Goal: Task Accomplishment & Management: Manage account settings

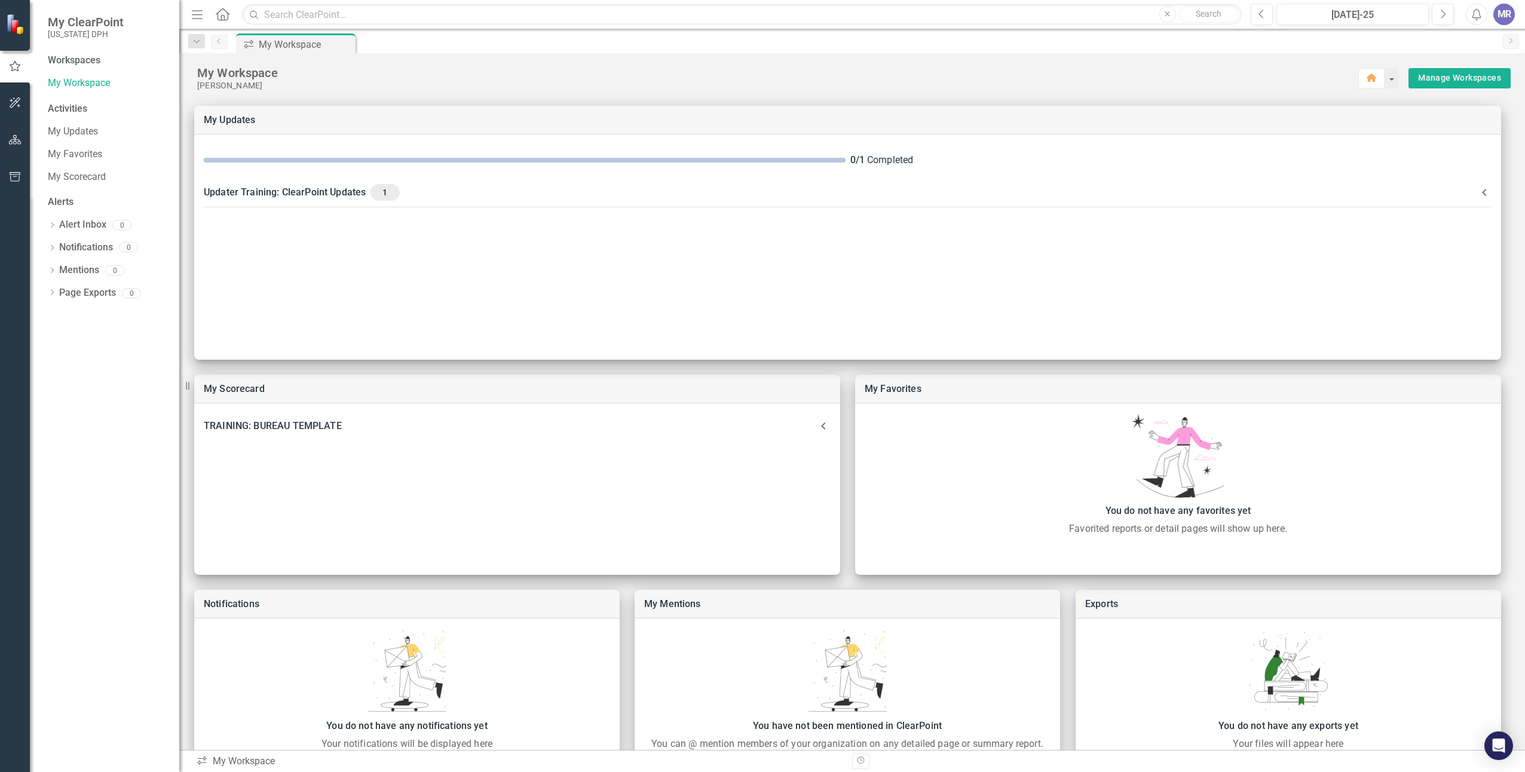
click at [1502, 16] on div "MR" at bounding box center [1505, 15] width 22 height 22
click at [1489, 34] on link "User Edit Profile" at bounding box center [1467, 37] width 94 height 22
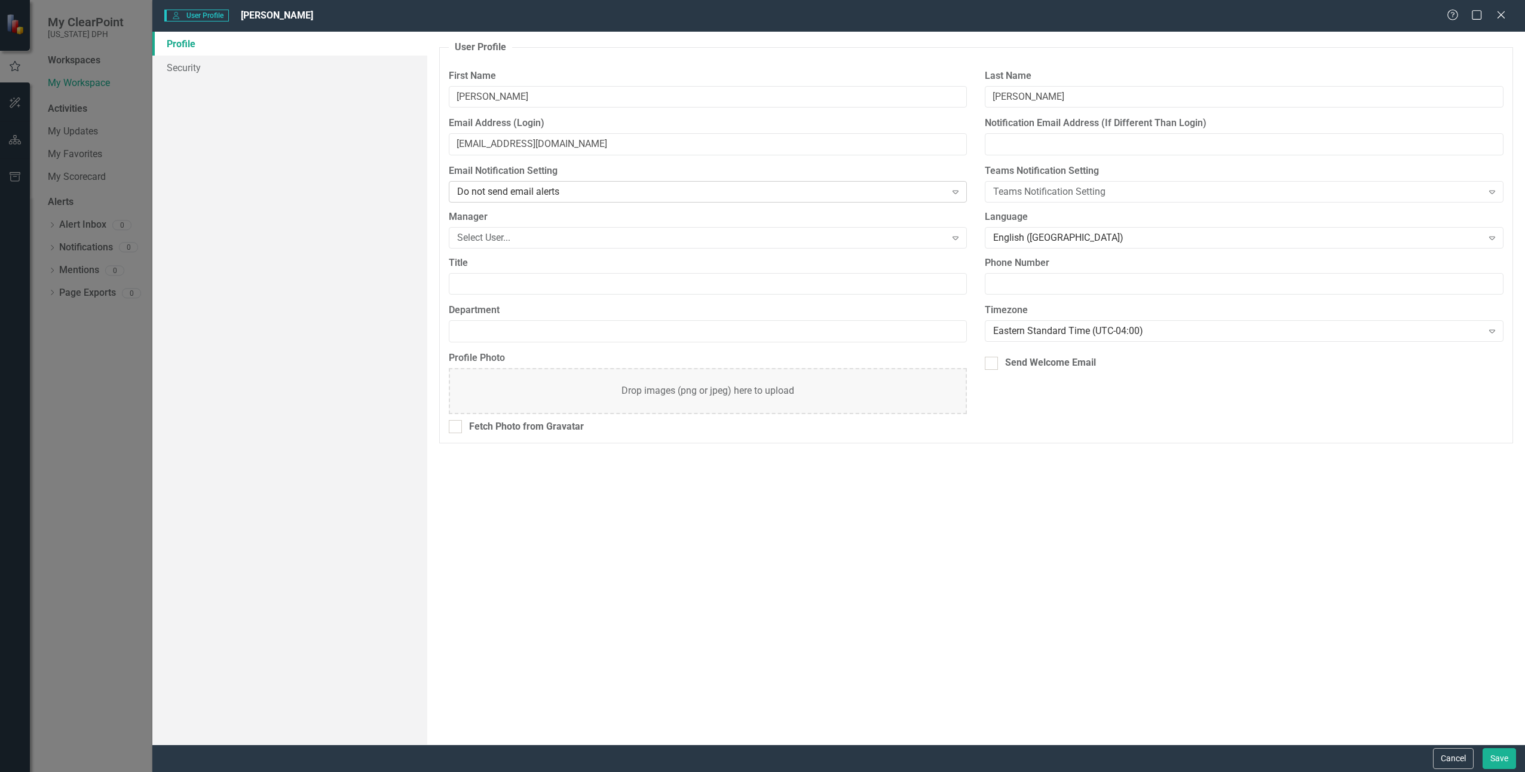
click at [956, 195] on icon "Expand" at bounding box center [956, 192] width 12 height 10
click at [799, 282] on input "Title" at bounding box center [708, 284] width 519 height 22
click at [958, 238] on icon "Expand" at bounding box center [956, 238] width 12 height 10
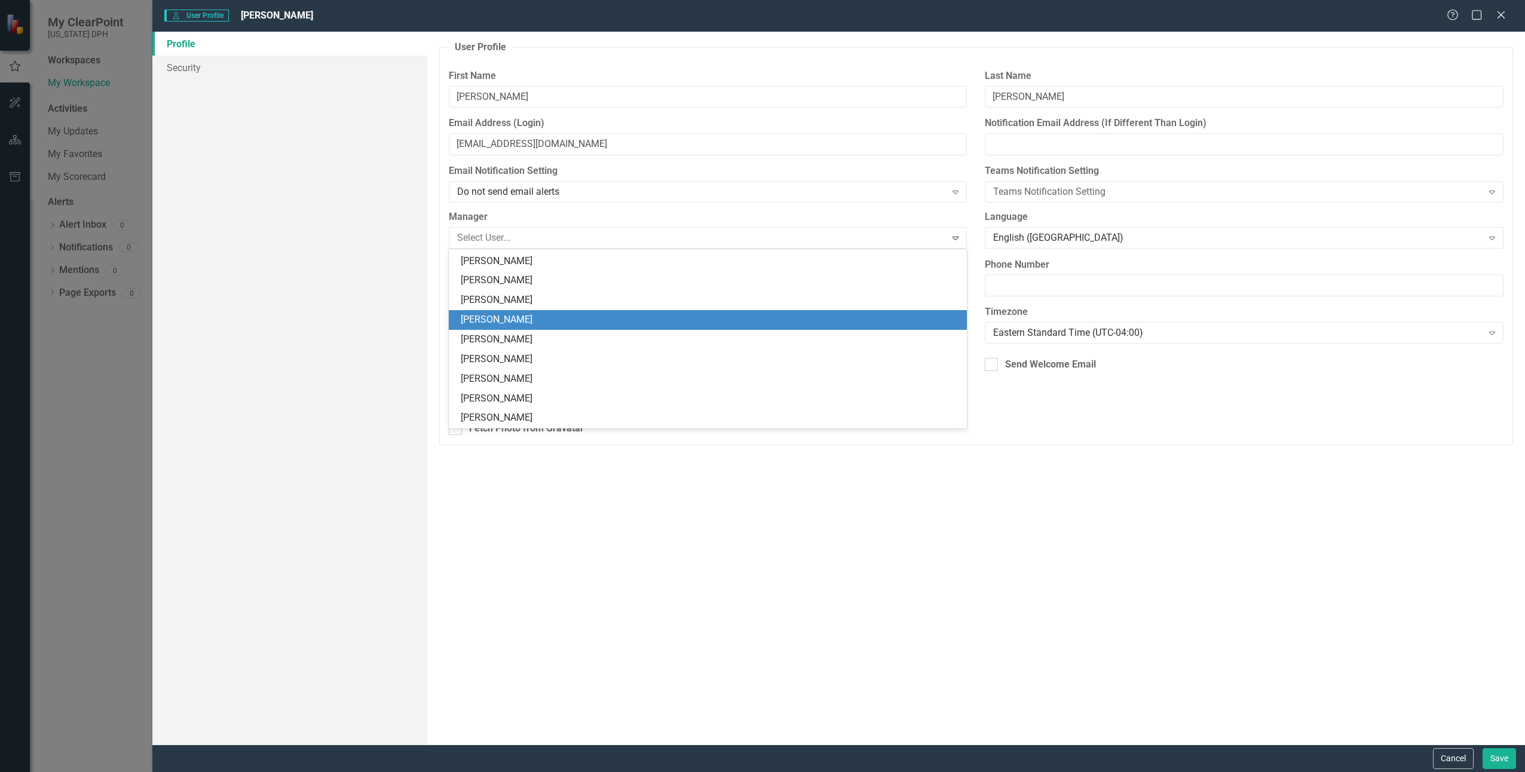
scroll to position [2451, 0]
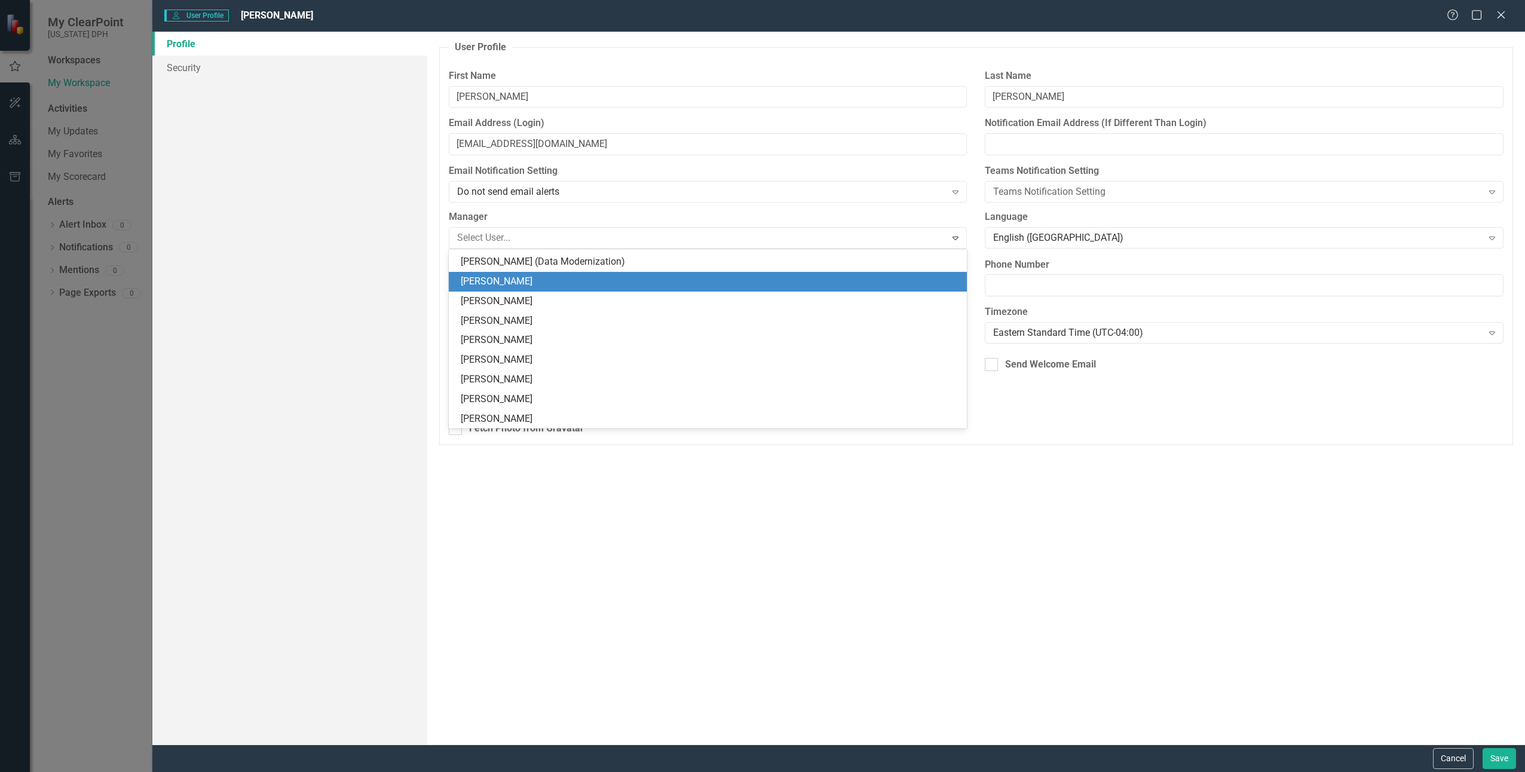
click at [472, 282] on div "[PERSON_NAME]" at bounding box center [711, 282] width 500 height 14
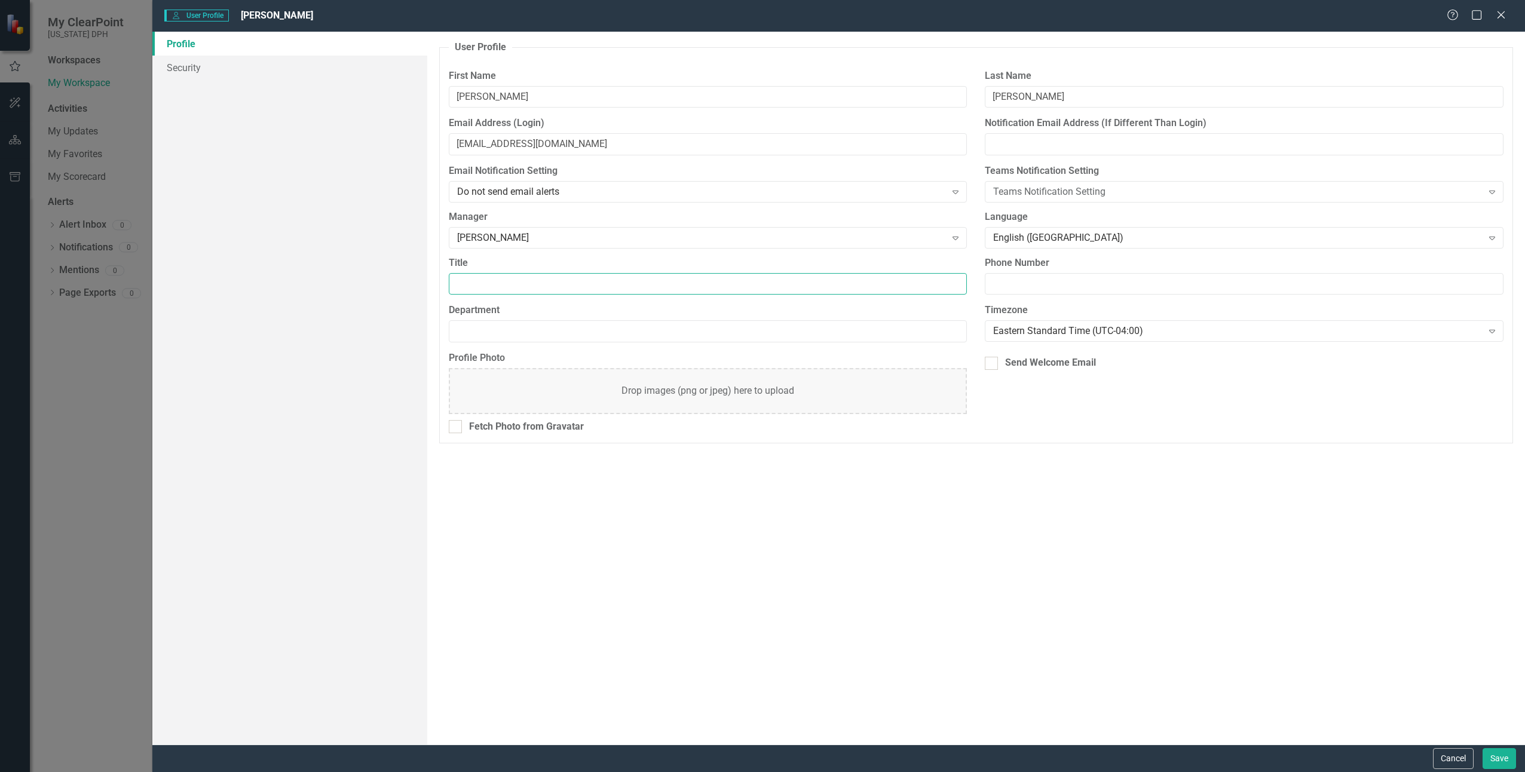
click at [478, 283] on input "Title" at bounding box center [708, 284] width 519 height 22
type input "Onboarding & Acclimations"
click at [575, 332] on input "Department" at bounding box center [708, 331] width 519 height 22
type input "Bureau of Organizational Develpment"
click at [1076, 283] on input "Phone Number" at bounding box center [1244, 284] width 519 height 22
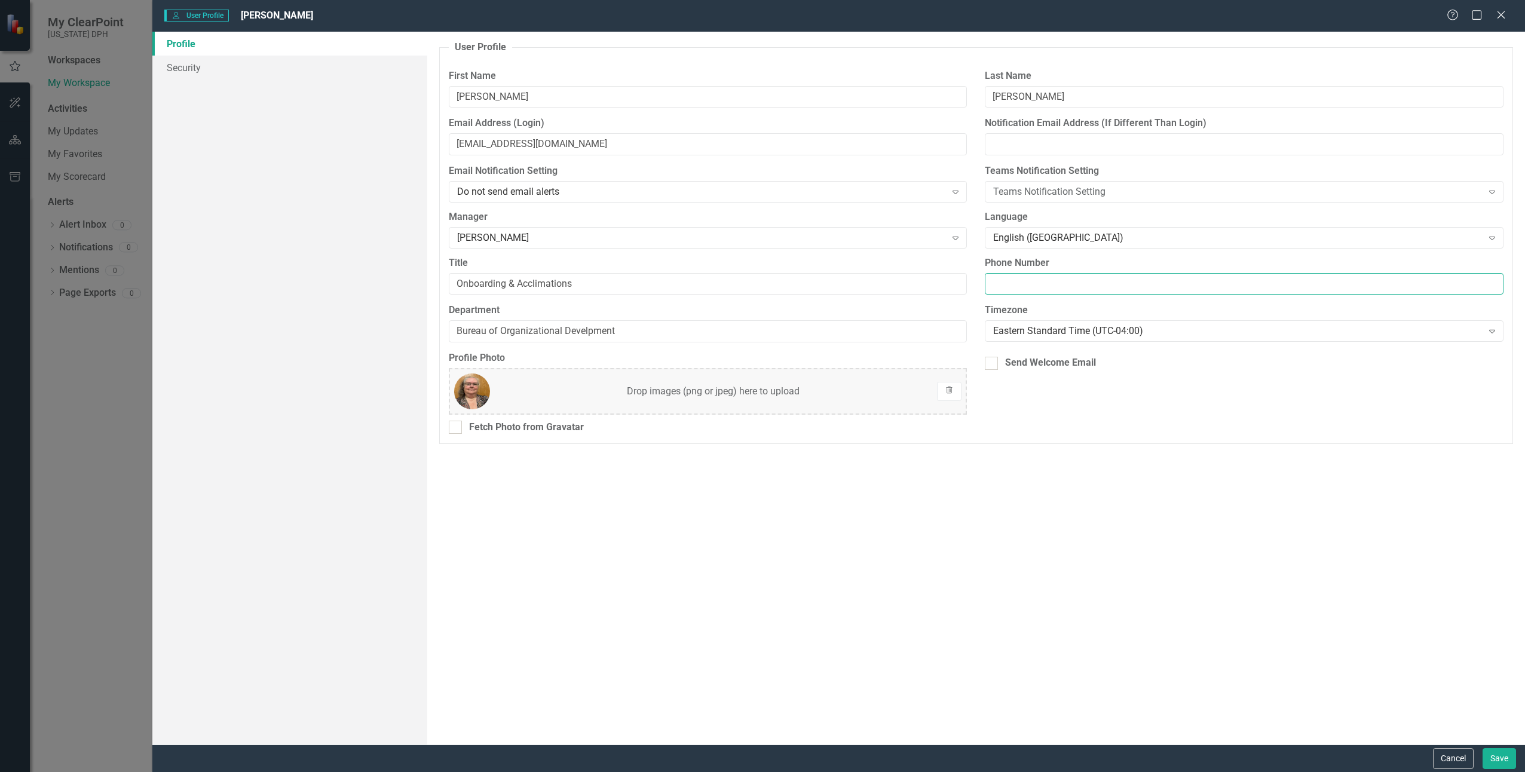
type input "8036052194"
type input "[EMAIL_ADDRESS][DOMAIN_NAME]"
click at [1499, 755] on button "Save" at bounding box center [1499, 758] width 33 height 21
